Goal: Task Accomplishment & Management: Manage account settings

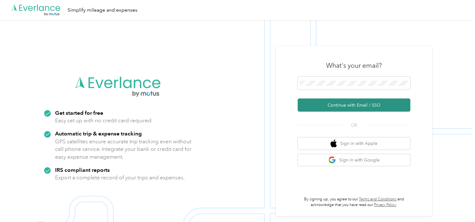
click at [345, 105] on button "Continue with Email / SSO" at bounding box center [354, 104] width 113 height 13
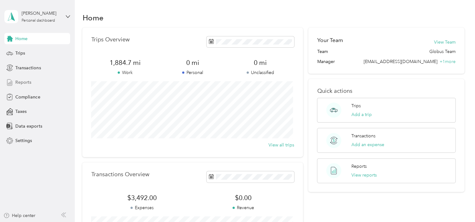
click at [26, 81] on span "Reports" at bounding box center [23, 82] width 16 height 7
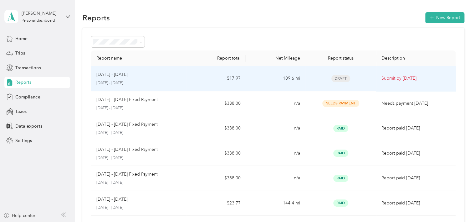
click at [390, 78] on p "Submit by Oct. 4, 2025" at bounding box center [416, 78] width 69 height 7
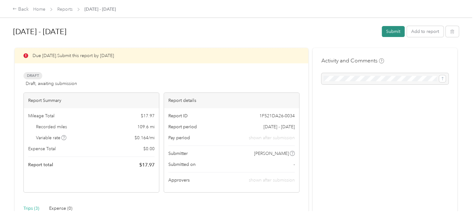
click at [391, 32] on button "Submit" at bounding box center [393, 31] width 23 height 11
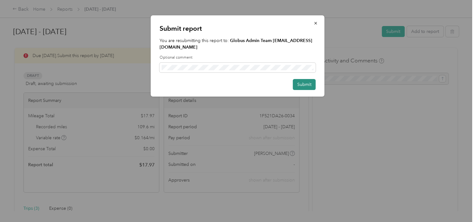
click at [304, 85] on button "Submit" at bounding box center [304, 84] width 23 height 11
